Goal: Transaction & Acquisition: Purchase product/service

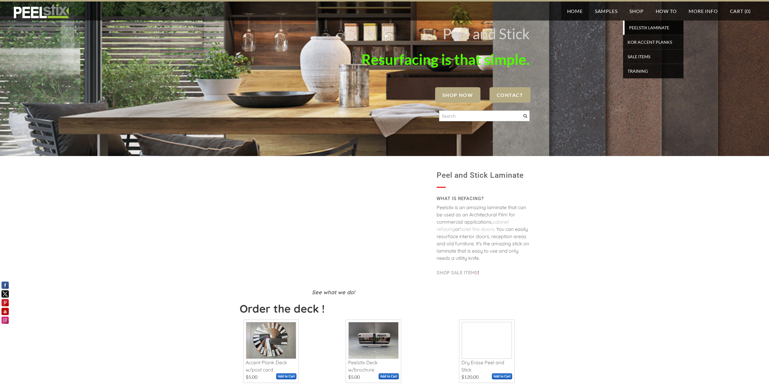
click at [641, 28] on span "PEELSTIX Laminate" at bounding box center [654, 28] width 56 height 8
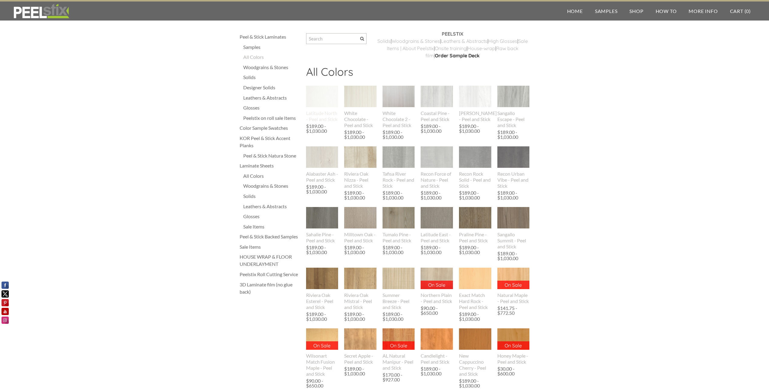
click at [317, 99] on img at bounding box center [322, 96] width 32 height 21
click at [246, 77] on div "Solids" at bounding box center [271, 77] width 57 height 7
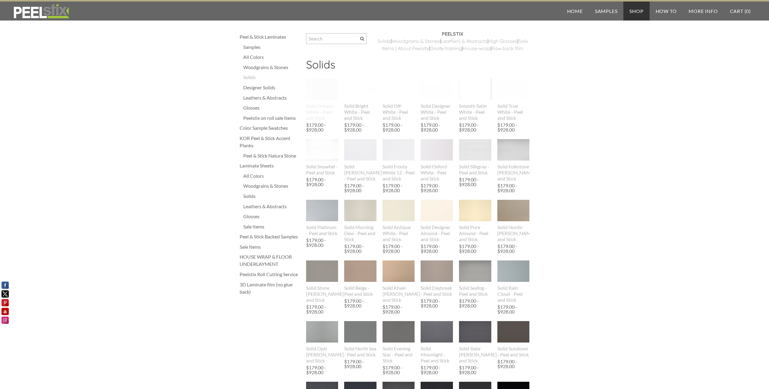
click at [317, 100] on img at bounding box center [322, 89] width 32 height 21
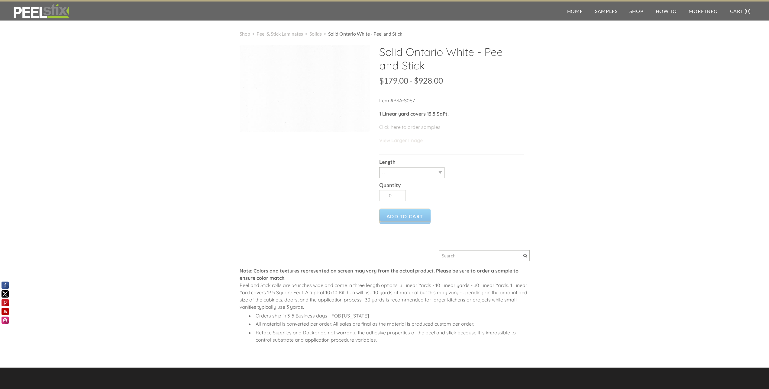
click at [398, 140] on link "View Larger Image" at bounding box center [400, 140] width 43 height 6
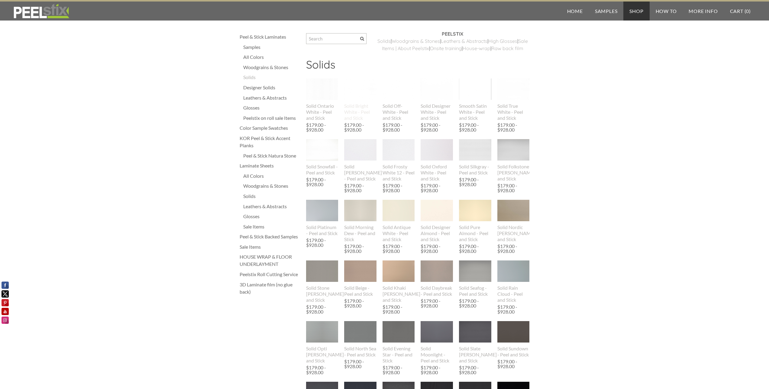
click at [357, 100] on img at bounding box center [360, 89] width 32 height 21
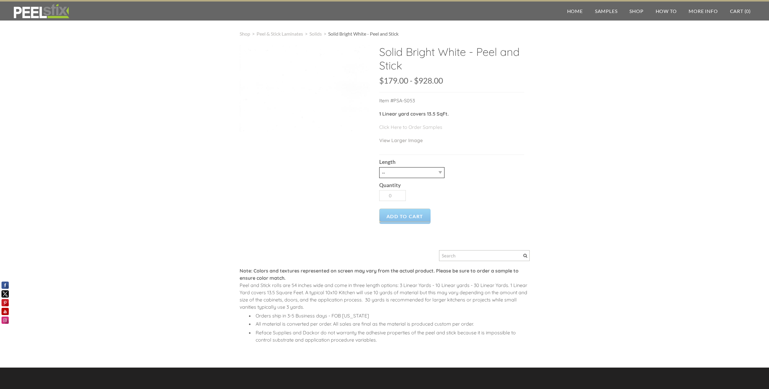
click at [439, 172] on select "-- 3LY 10LY 15LY 30LY" at bounding box center [411, 172] width 65 height 11
select select "3LY"
click at [379, 167] on select "-- 3LY 10LY 15LY 30LY" at bounding box center [411, 172] width 65 height 11
type input "1"
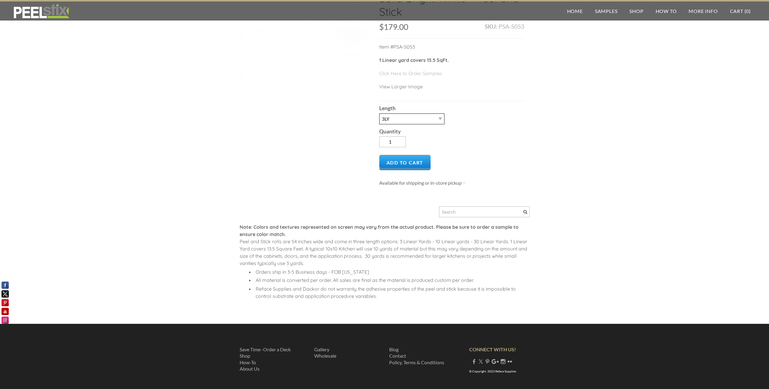
scroll to position [60, 0]
